Goal: Information Seeking & Learning: Learn about a topic

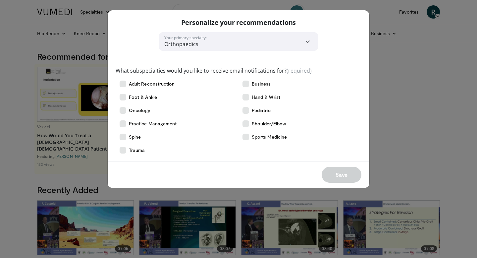
click at [417, 91] on div "**********" at bounding box center [238, 129] width 477 height 258
click at [79, 114] on div "**********" at bounding box center [238, 129] width 477 height 258
click at [123, 136] on icon at bounding box center [123, 136] width 7 height 7
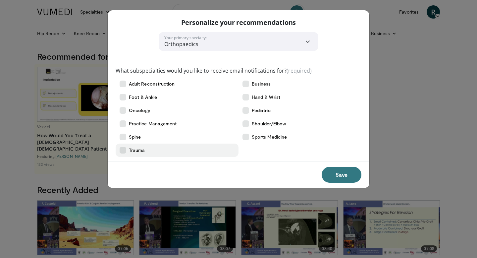
click at [122, 151] on icon at bounding box center [123, 150] width 7 height 7
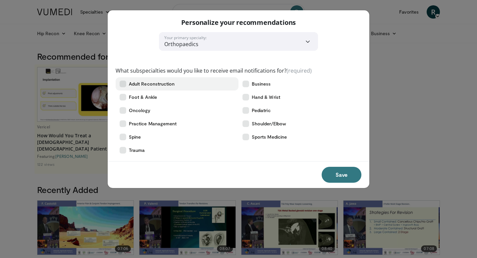
click at [123, 82] on icon at bounding box center [123, 83] width 7 height 7
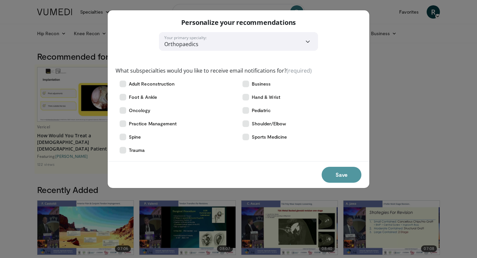
click at [344, 177] on button "Save" at bounding box center [342, 175] width 40 height 16
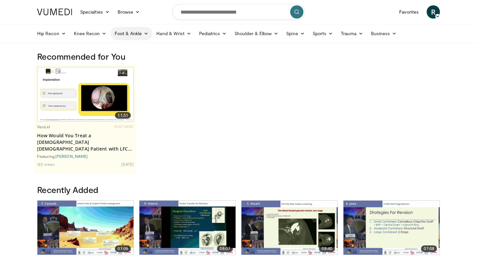
click at [141, 33] on link "Foot & Ankle" at bounding box center [132, 33] width 42 height 13
click at [131, 72] on link "Hindfoot" at bounding box center [150, 70] width 79 height 11
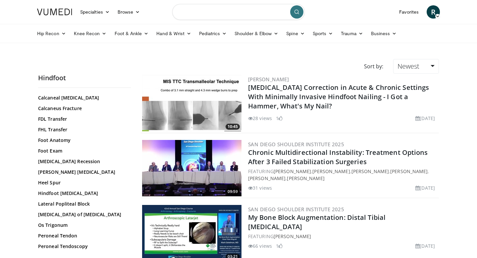
click at [221, 12] on input "Search topics, interventions" at bounding box center [238, 12] width 133 height 16
type input "**********"
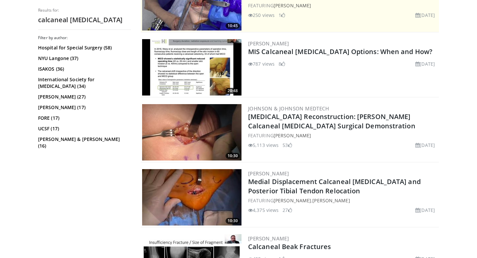
scroll to position [196, 0]
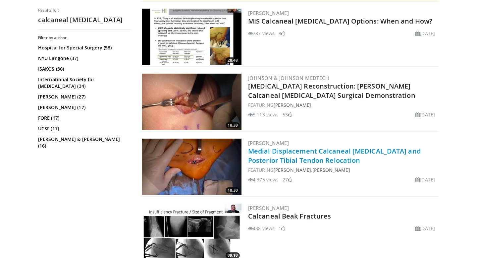
click at [276, 152] on link "Medial Displacement Calcaneal Osteotomy and Posterior Tibial Tendon Relocation" at bounding box center [334, 155] width 173 height 18
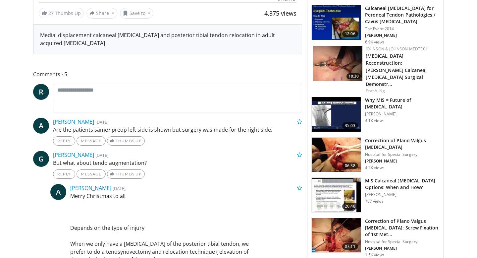
scroll to position [251, 0]
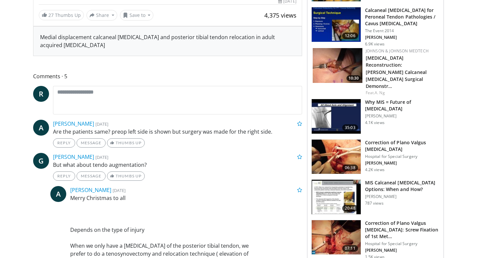
click at [341, 65] on img at bounding box center [338, 65] width 50 height 35
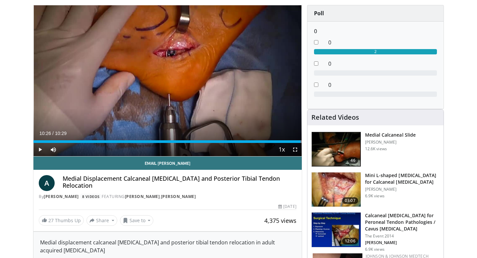
scroll to position [44, 0]
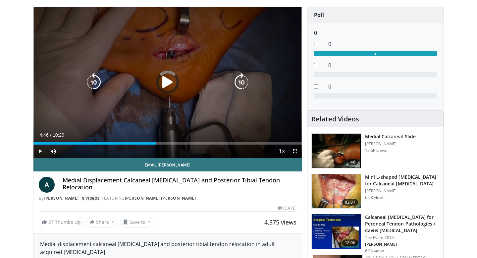
drag, startPoint x: 295, startPoint y: 143, endPoint x: 95, endPoint y: 124, distance: 201.3
click at [95, 125] on video-js "**********" at bounding box center [167, 82] width 268 height 151
click at [169, 88] on icon "Video Player" at bounding box center [167, 82] width 19 height 19
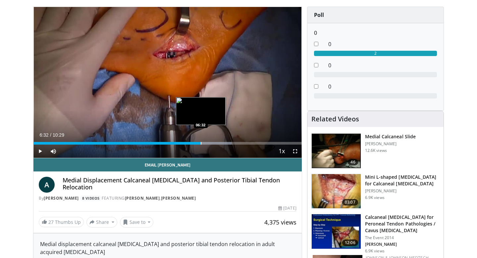
drag, startPoint x: 207, startPoint y: 141, endPoint x: 200, endPoint y: 141, distance: 6.3
click at [200, 141] on div "Loaded : 74.04% 06:32 06:32" at bounding box center [167, 141] width 268 height 6
drag, startPoint x: 203, startPoint y: 142, endPoint x: 199, endPoint y: 142, distance: 3.6
click at [199, 142] on div "Loaded : 74.04% 06:28 06:29" at bounding box center [167, 143] width 268 height 3
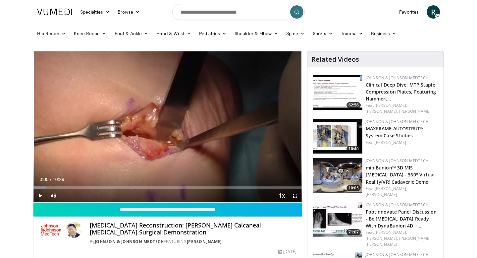
drag, startPoint x: 145, startPoint y: 188, endPoint x: 9, endPoint y: 187, distance: 135.5
